Goal: Task Accomplishment & Management: Use online tool/utility

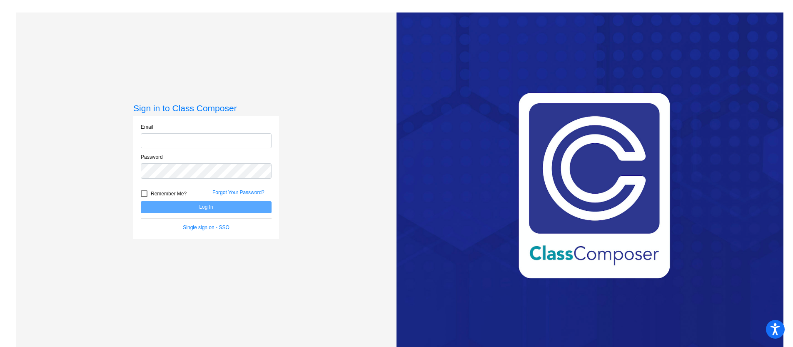
type input "[EMAIL_ADDRESS][DOMAIN_NAME]"
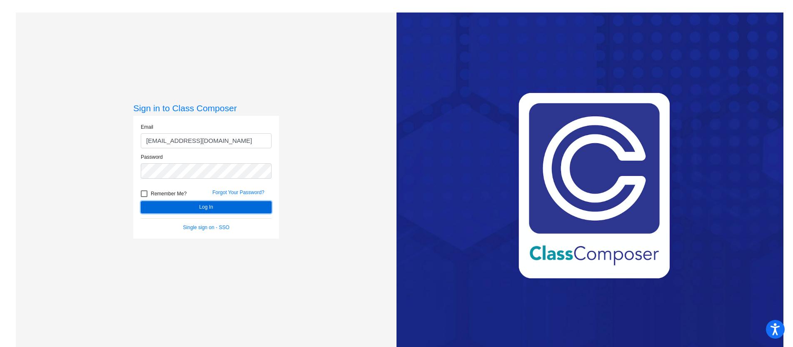
click at [178, 204] on button "Log In" at bounding box center [206, 207] width 131 height 12
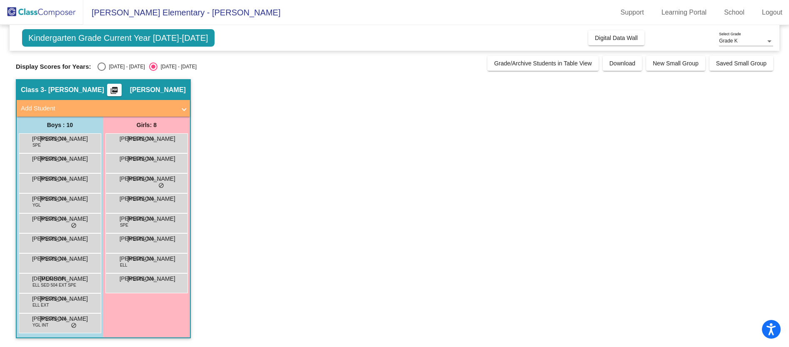
click at [99, 67] on div "Select an option" at bounding box center [102, 67] width 8 height 8
click at [101, 71] on input "[DATE] - [DATE]" at bounding box center [101, 71] width 0 height 0
radio input "true"
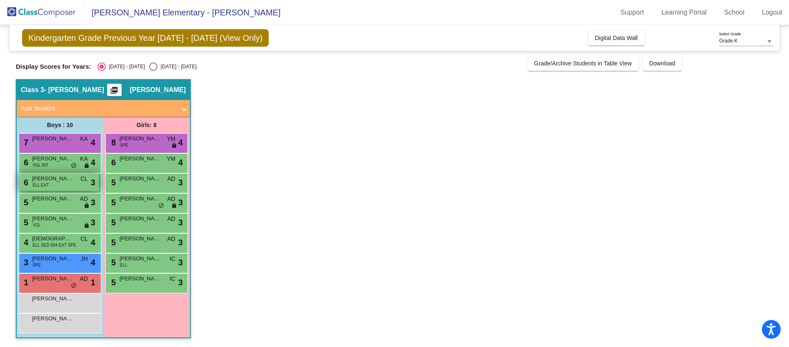
click at [54, 183] on div "6 [PERSON_NAME] ELL EXT CL lock do_not_disturb_alt 3" at bounding box center [59, 182] width 80 height 17
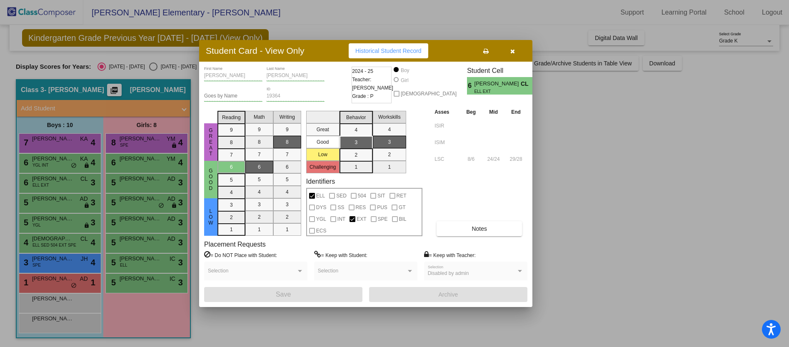
click at [51, 245] on div at bounding box center [394, 173] width 789 height 347
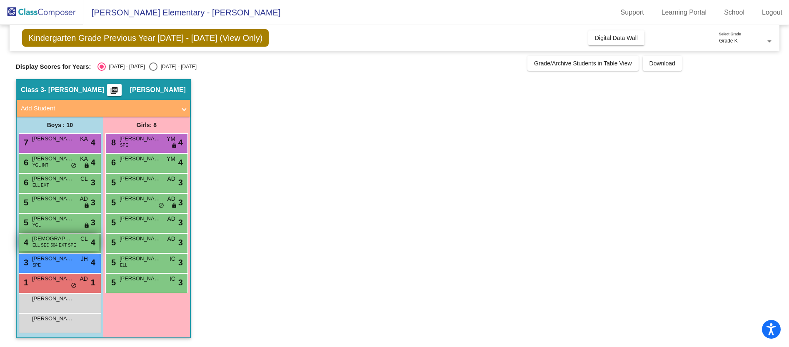
click at [56, 245] on span "ELL SED 504 EXT SPE" at bounding box center [55, 245] width 44 height 6
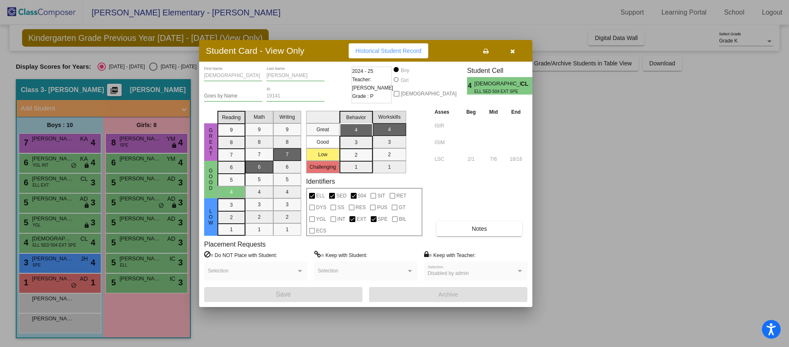
click at [67, 189] on div at bounding box center [394, 173] width 789 height 347
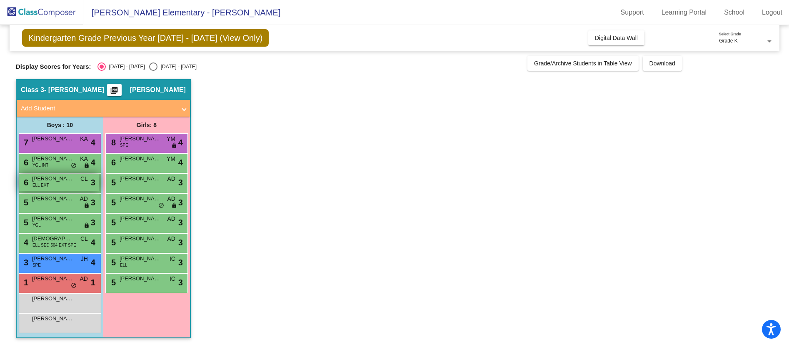
click at [67, 189] on div "6 [PERSON_NAME] ELL EXT CL lock do_not_disturb_alt 3" at bounding box center [59, 182] width 80 height 17
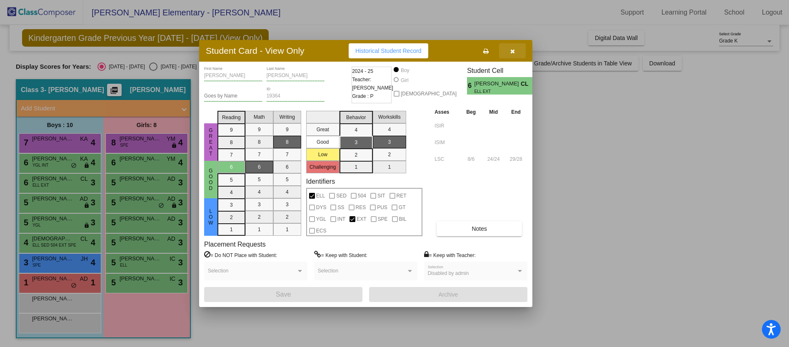
click at [514, 53] on icon "button" at bounding box center [512, 51] width 5 height 6
